Goal: Find specific page/section: Find specific page/section

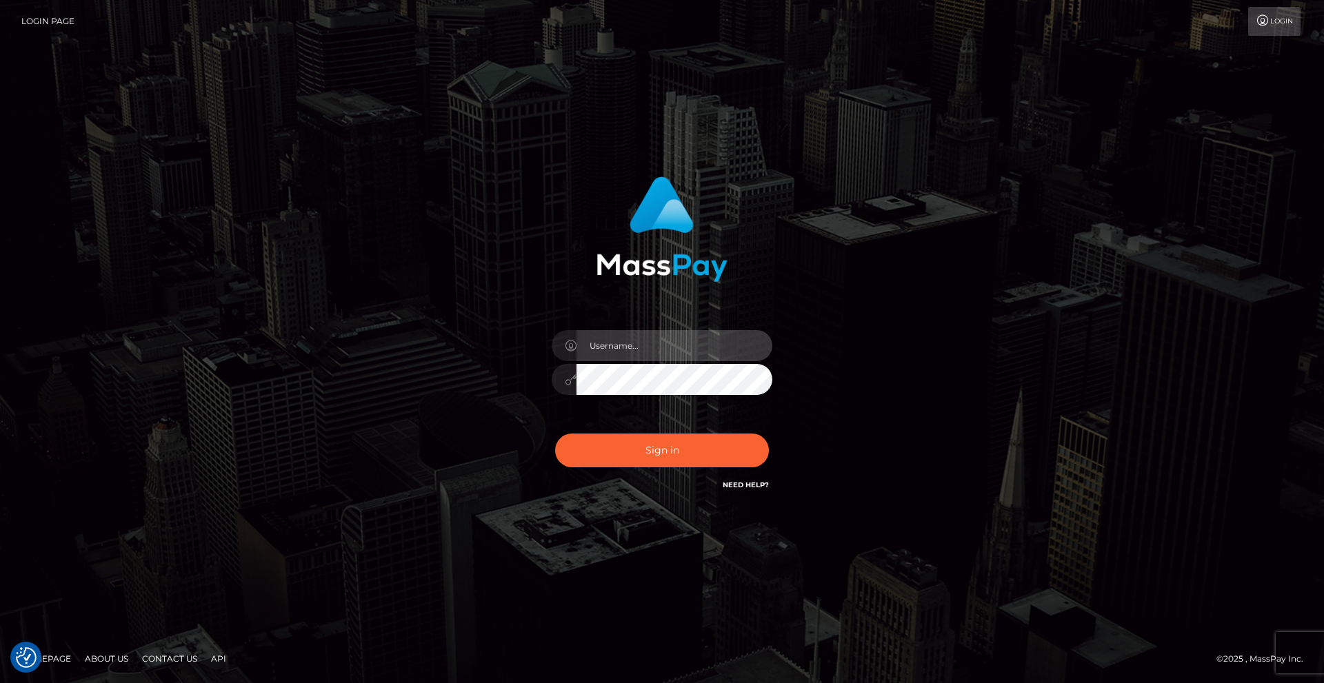
click at [634, 347] on input "text" at bounding box center [674, 345] width 196 height 31
type input "alex.tp"
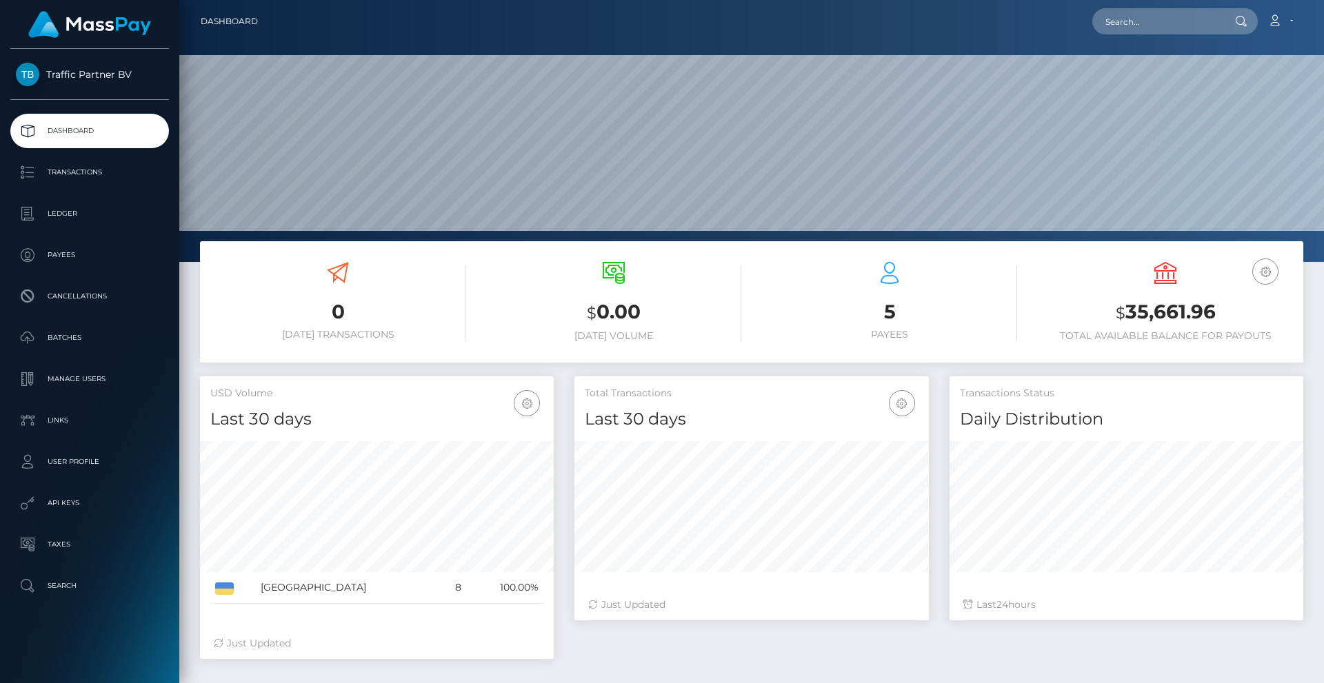
scroll to position [245, 354]
click at [72, 327] on p "Batches" at bounding box center [90, 337] width 148 height 21
